Goal: Information Seeking & Learning: Find specific page/section

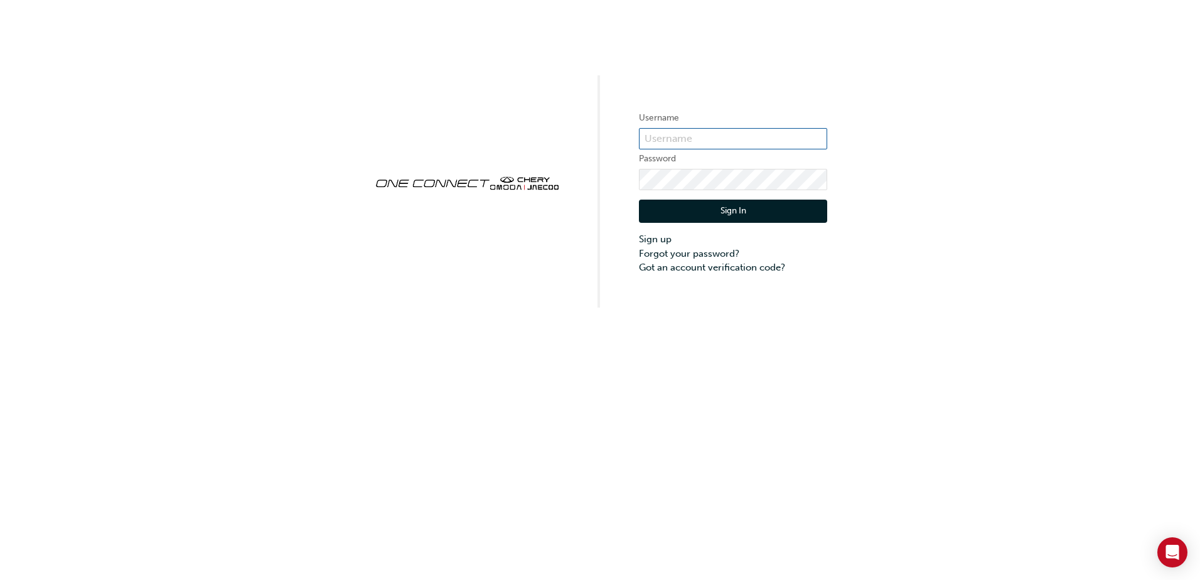
type input "CHAU0295"
click at [714, 215] on button "Sign In" at bounding box center [733, 212] width 188 height 24
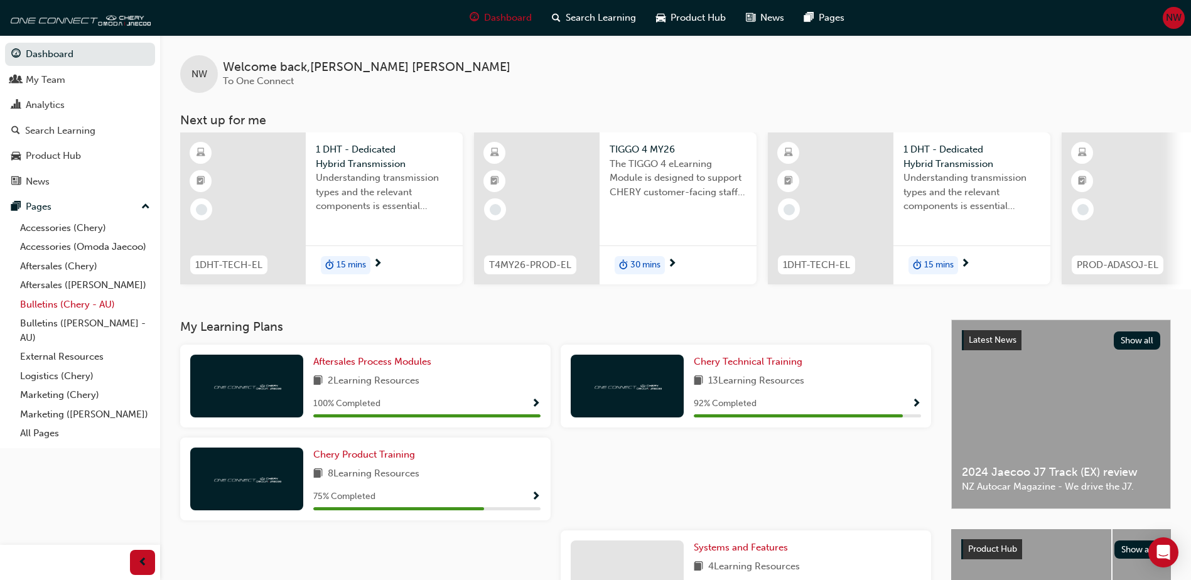
click at [65, 308] on link "Bulletins (Chery - AU)" at bounding box center [85, 304] width 140 height 19
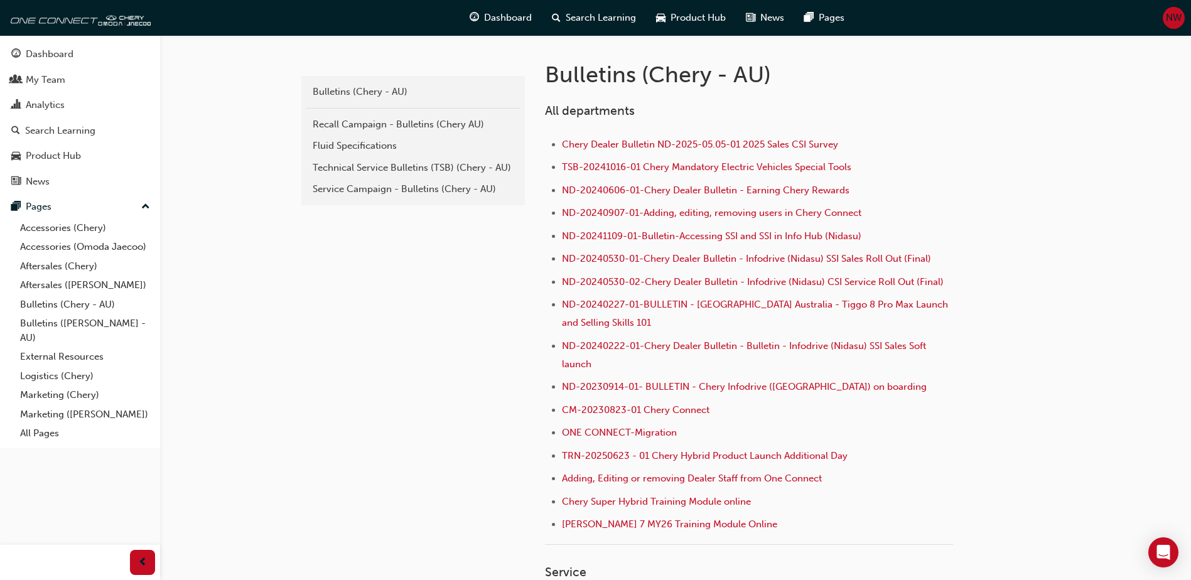
scroll to position [251, 0]
click at [437, 190] on div "Service Campaign - Bulletins (Chery - AU)" at bounding box center [413, 188] width 201 height 14
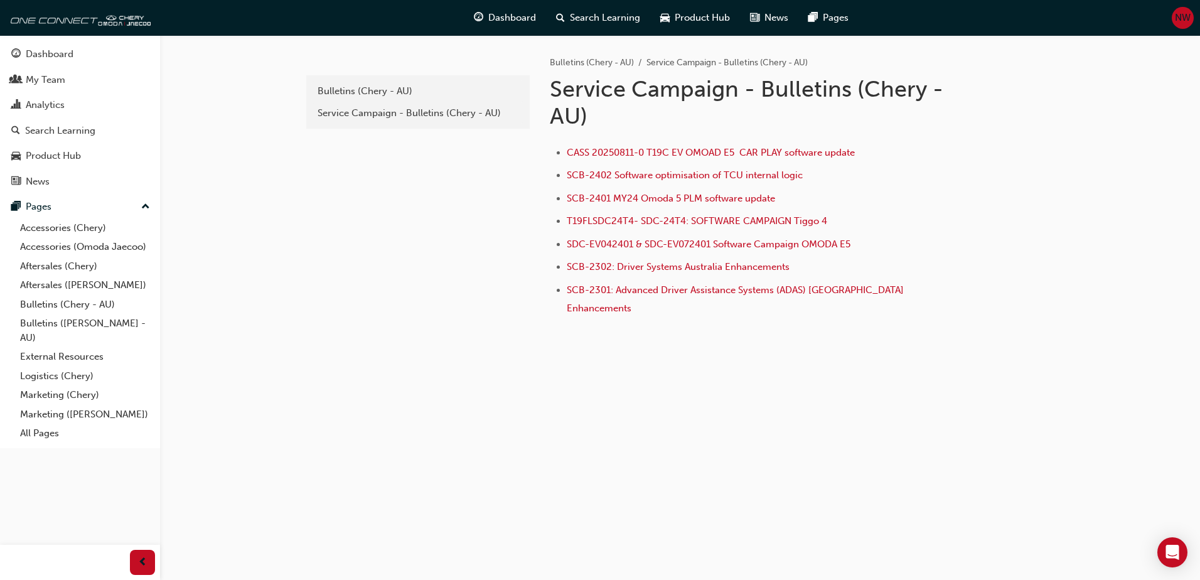
click at [643, 144] on div "CASS 20250811-0 T19C EV OMOAD E5 CAR PLAY software update SCB-2402 Software opt…" at bounding box center [793, 227] width 487 height 184
click at [646, 147] on span "CASS 20250811-0 T19C EV OMOAD E5 CAR PLAY software update" at bounding box center [711, 152] width 288 height 11
